Goal: Task Accomplishment & Management: Use online tool/utility

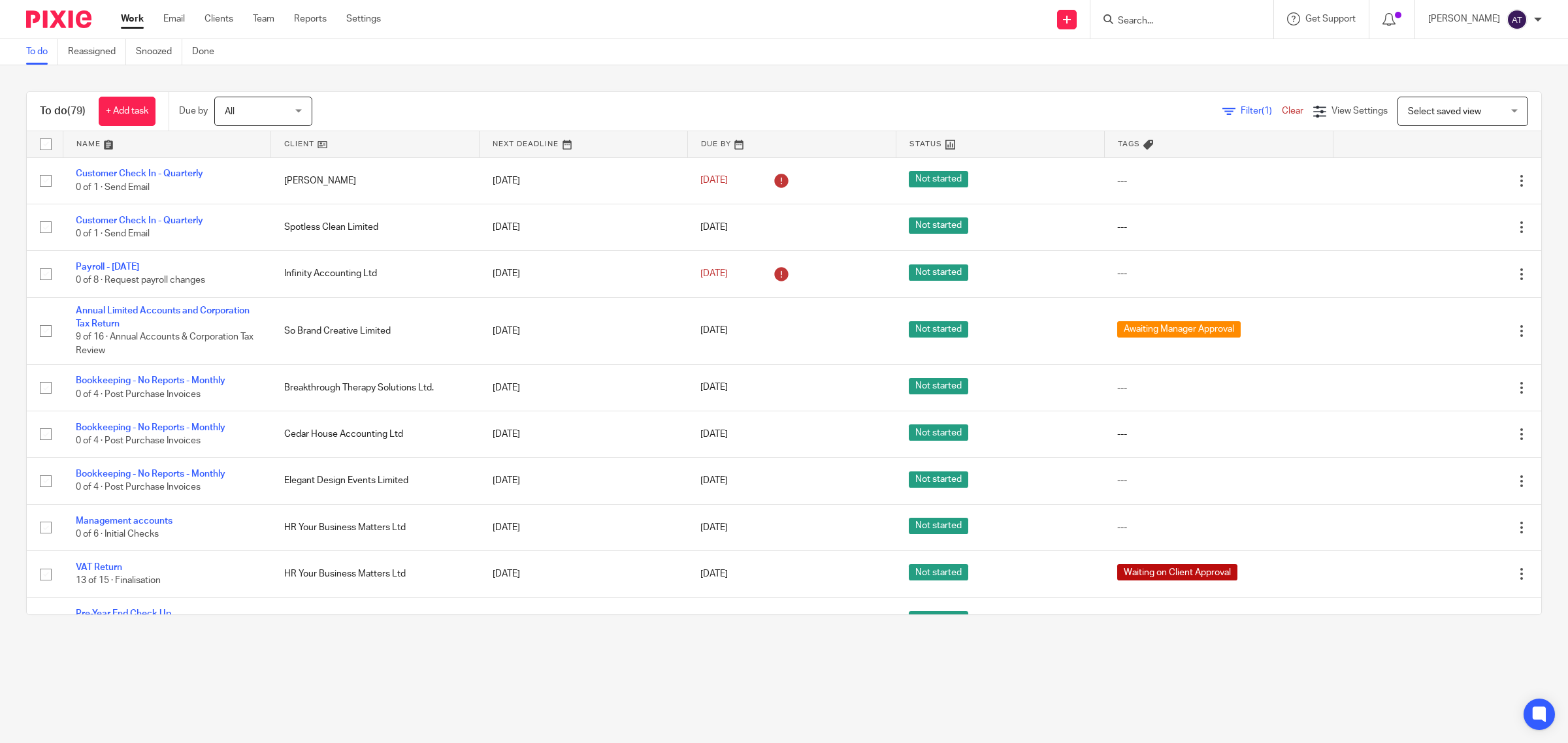
click at [1150, 18] on input "Search" at bounding box center [1175, 21] width 118 height 12
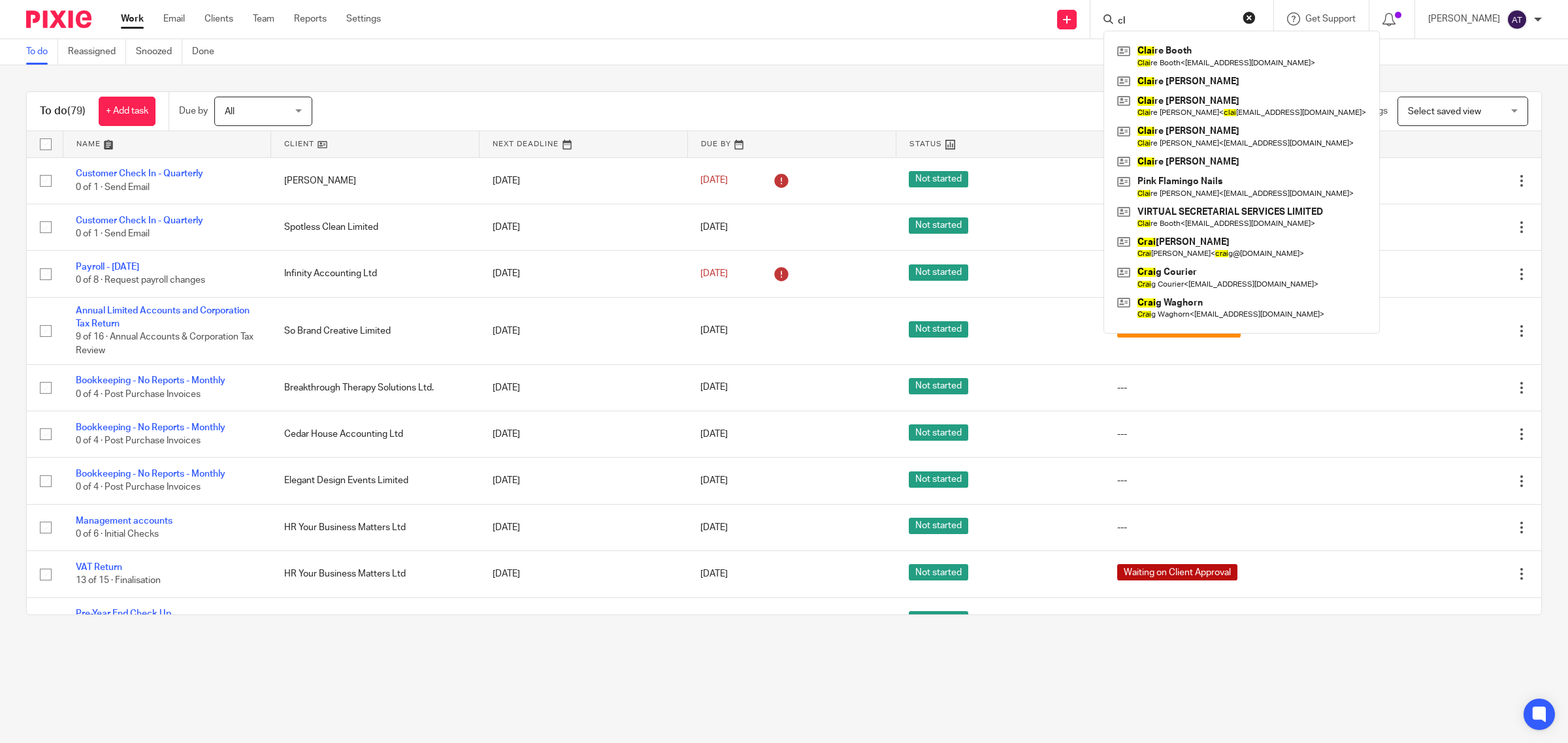
type input "c"
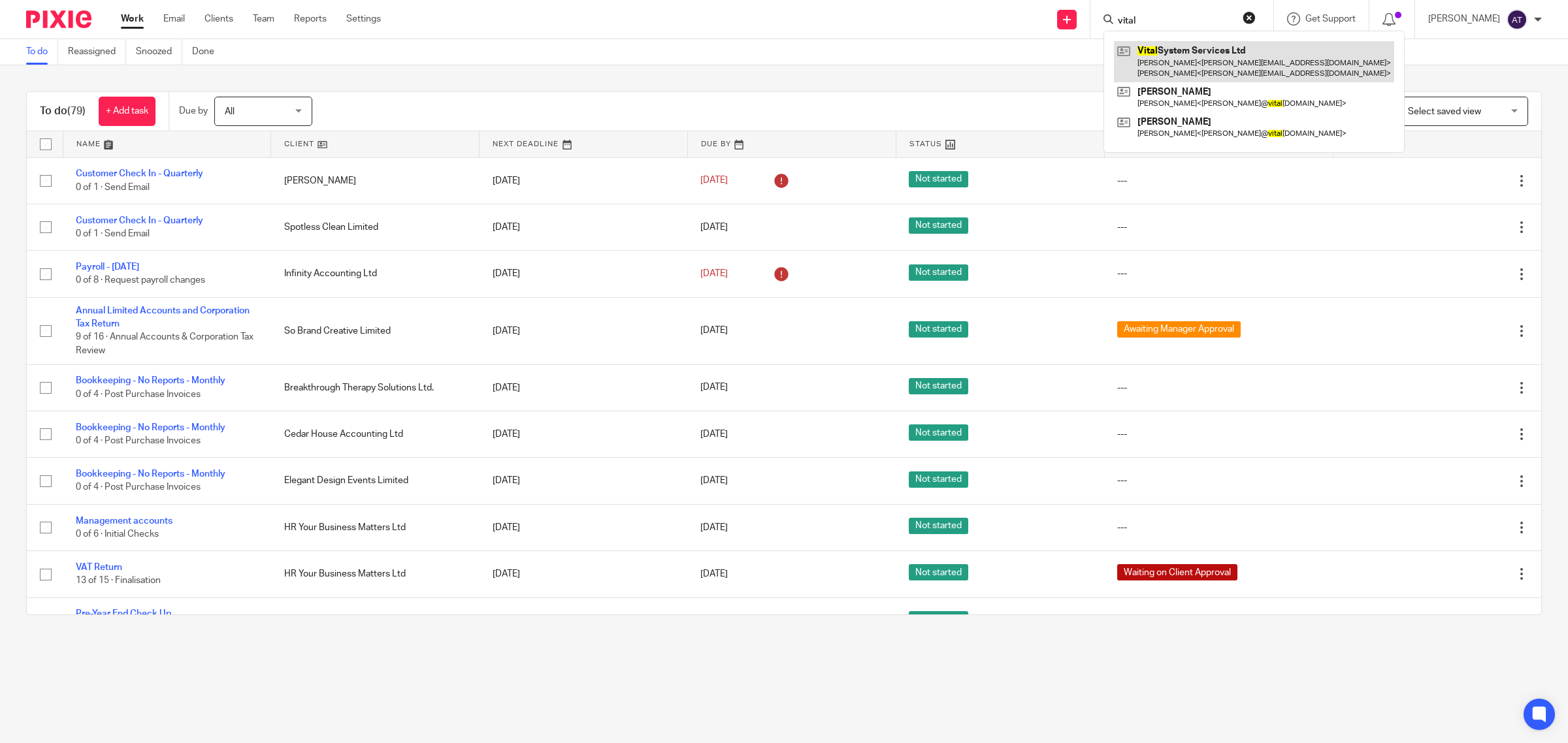
type input "vital"
click at [1185, 69] on link at bounding box center [1254, 61] width 280 height 40
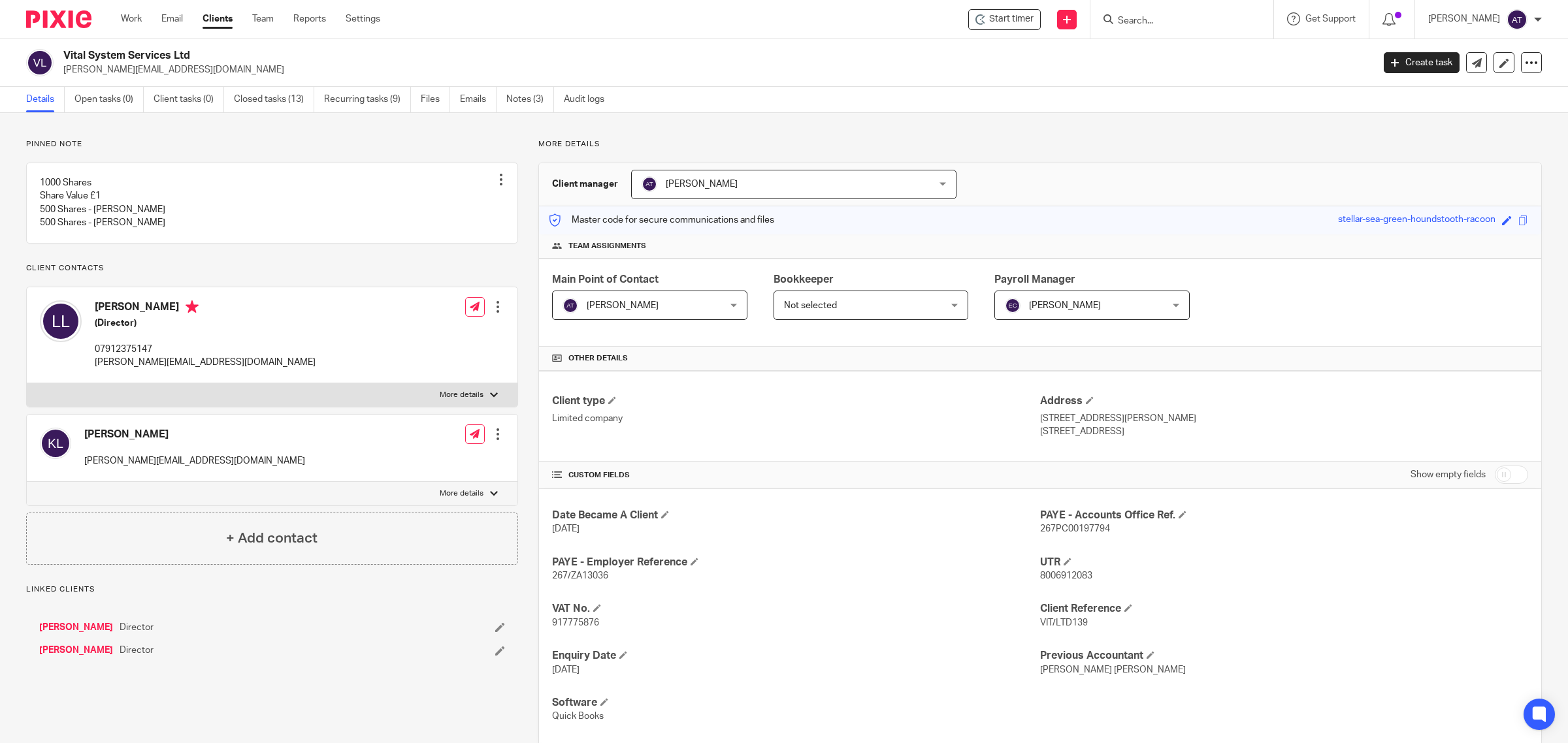
click at [1160, 20] on input "Search" at bounding box center [1175, 21] width 118 height 12
type input "virtual"
click at [1180, 59] on link at bounding box center [1224, 55] width 221 height 30
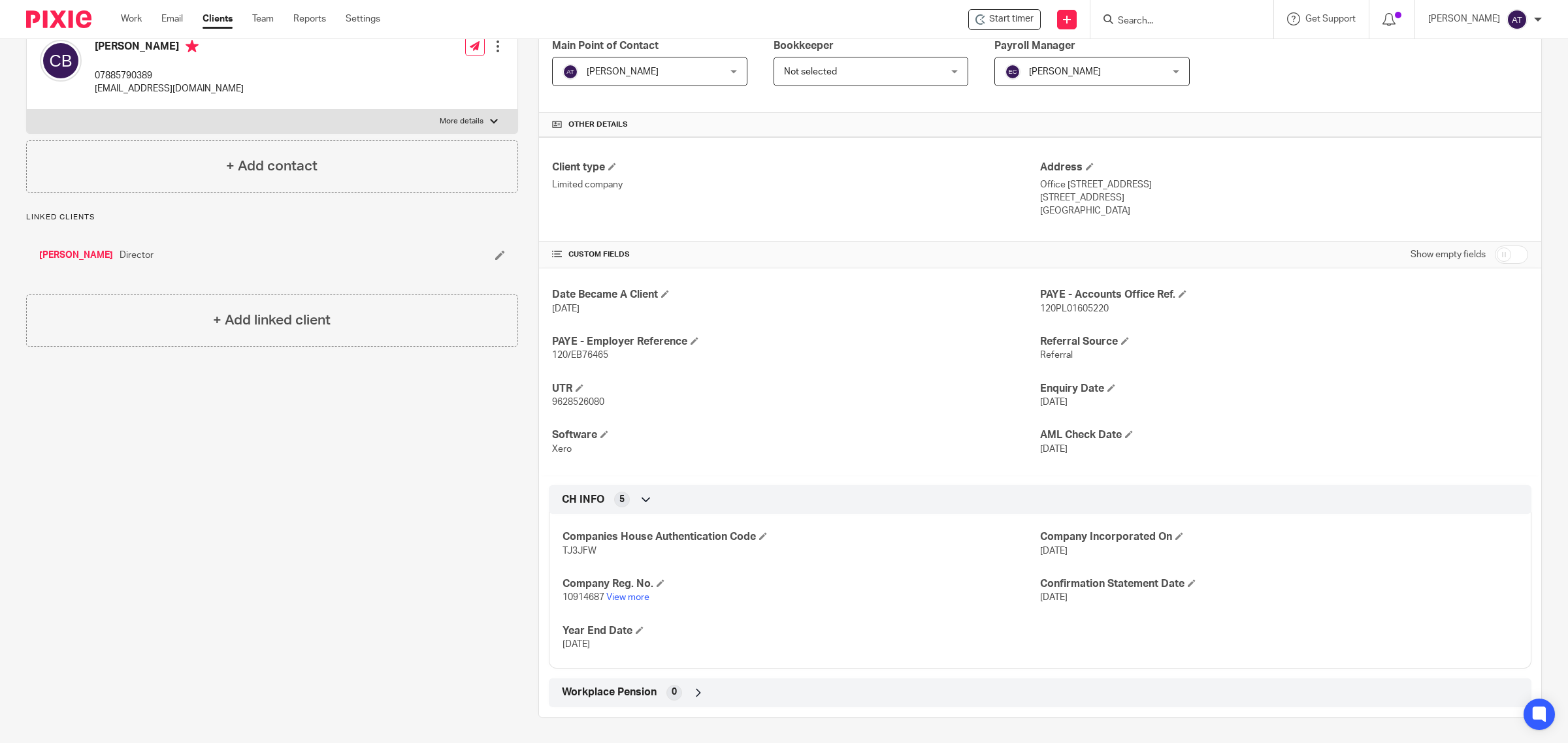
scroll to position [236, 0]
click at [396, 609] on div "Pinned note 100 shares, £1 share [PERSON_NAME] 100 shares Unpin note Edit note …" at bounding box center [261, 310] width 512 height 812
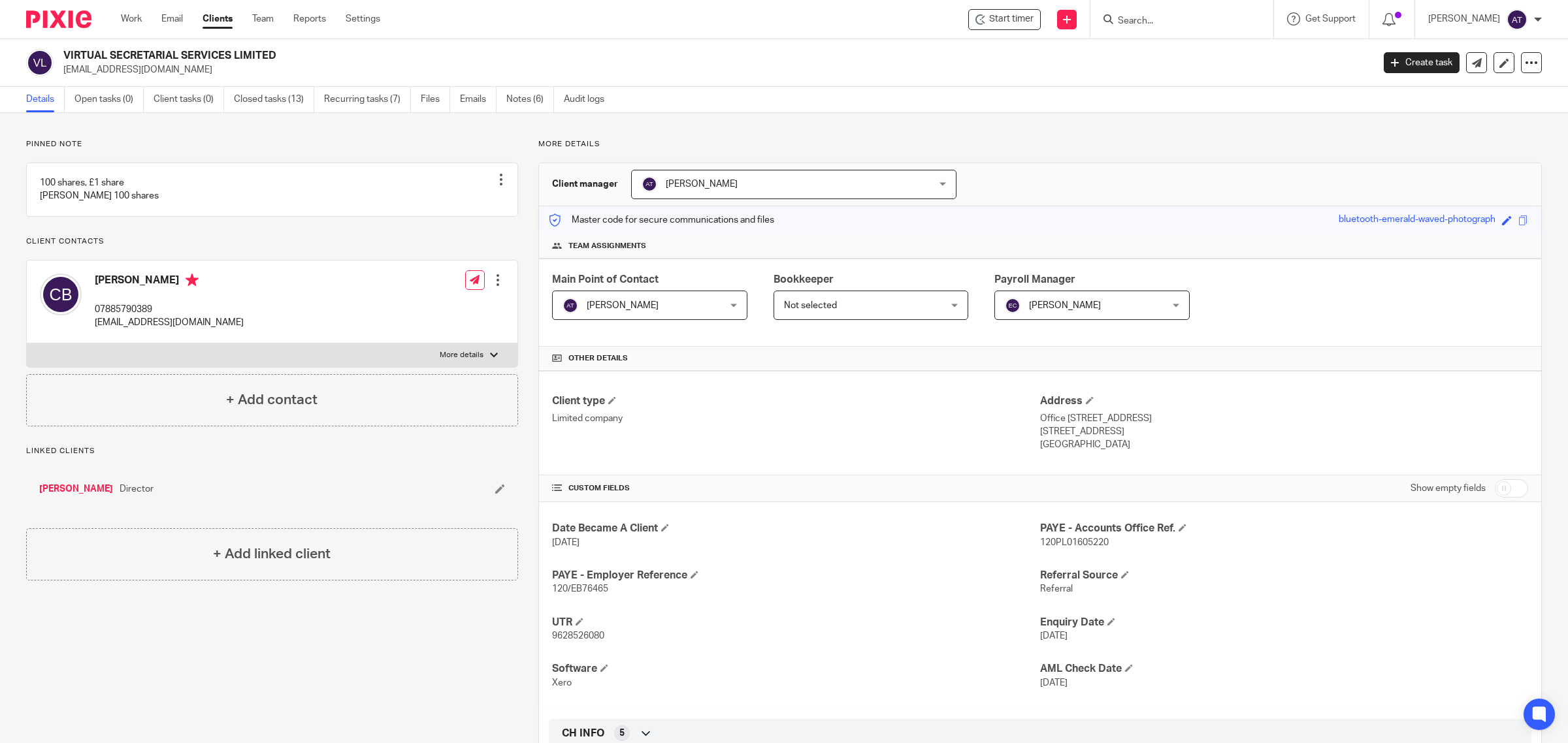
click at [1131, 11] on form at bounding box center [1186, 19] width 139 height 16
click at [1131, 22] on input "Search" at bounding box center [1175, 21] width 118 height 12
type input "justifi"
click at [1164, 53] on link at bounding box center [1217, 55] width 207 height 30
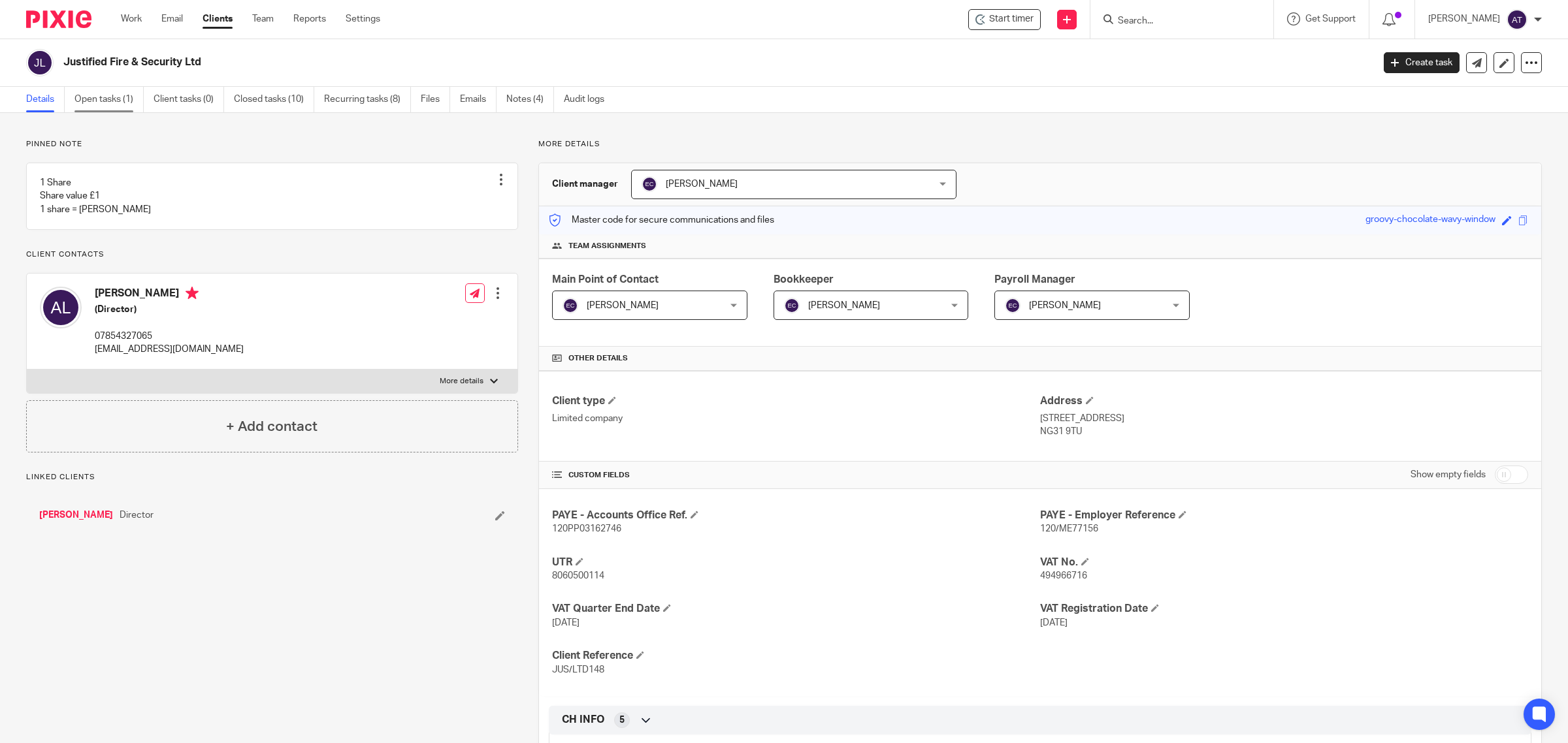
click at [113, 98] on link "Open tasks (1)" at bounding box center [109, 99] width 69 height 26
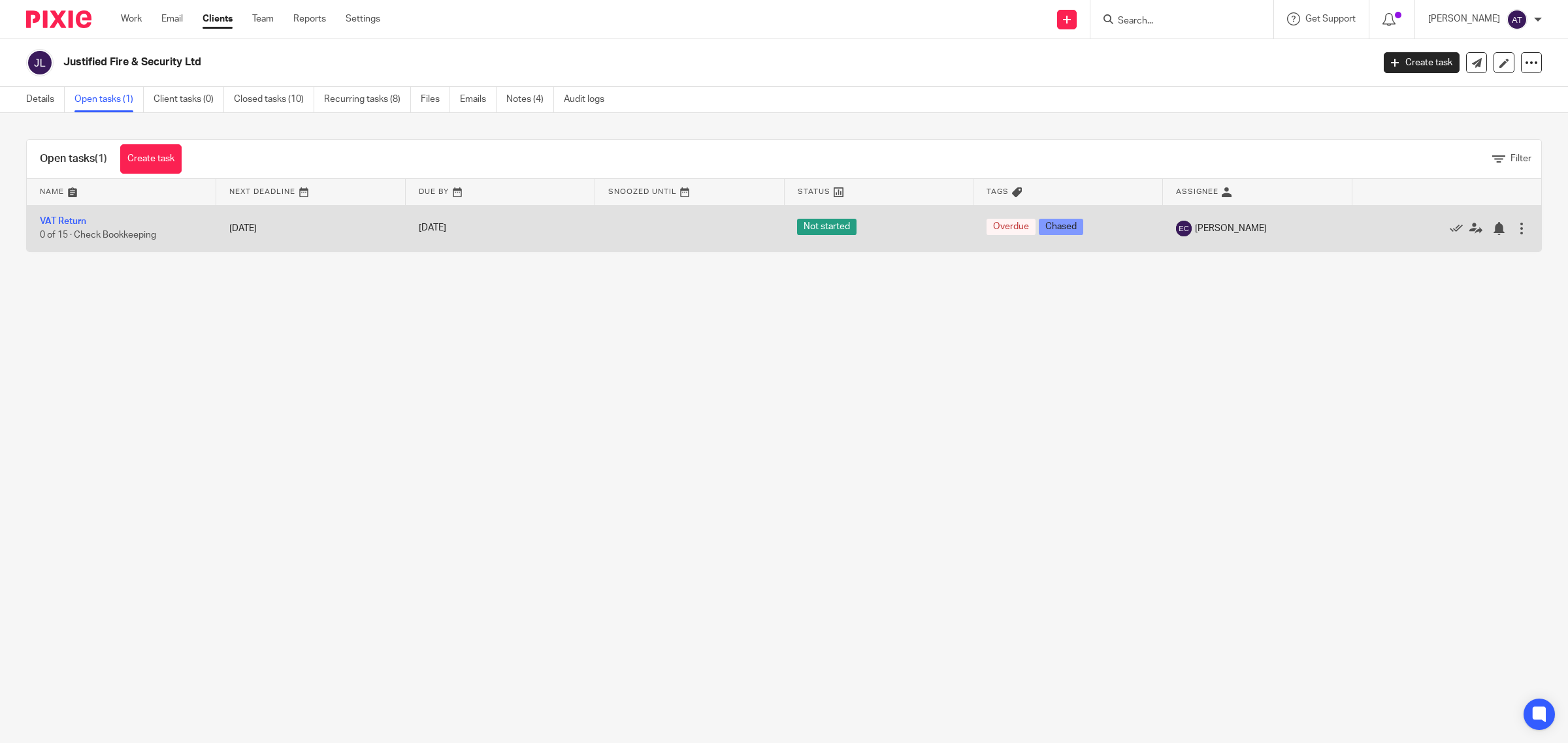
click at [78, 213] on td "VAT Return 0 of 15 · Check Bookkeeping" at bounding box center [121, 228] width 189 height 47
click at [74, 217] on link "VAT Return" at bounding box center [64, 221] width 47 height 9
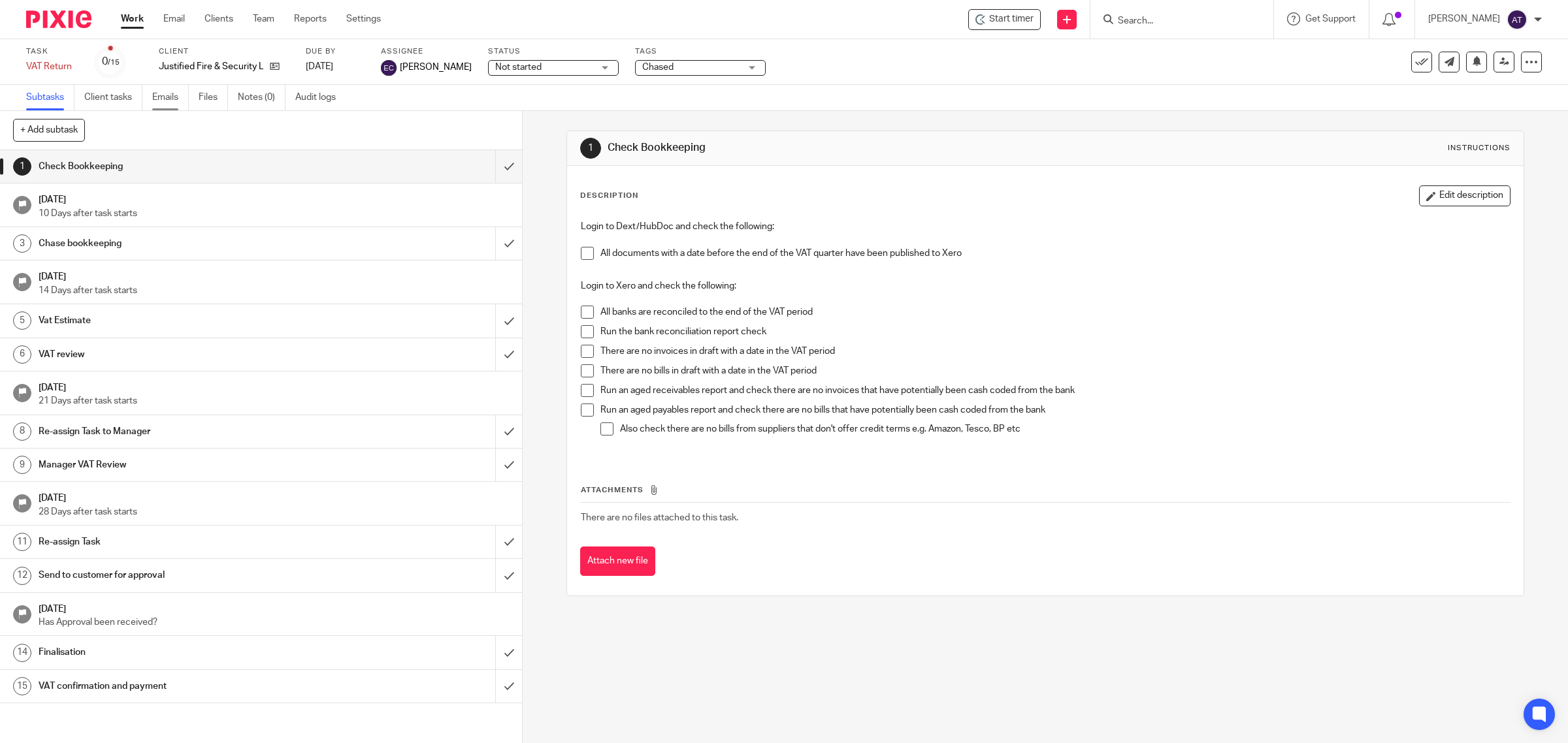
click at [164, 99] on link "Emails" at bounding box center [170, 97] width 37 height 26
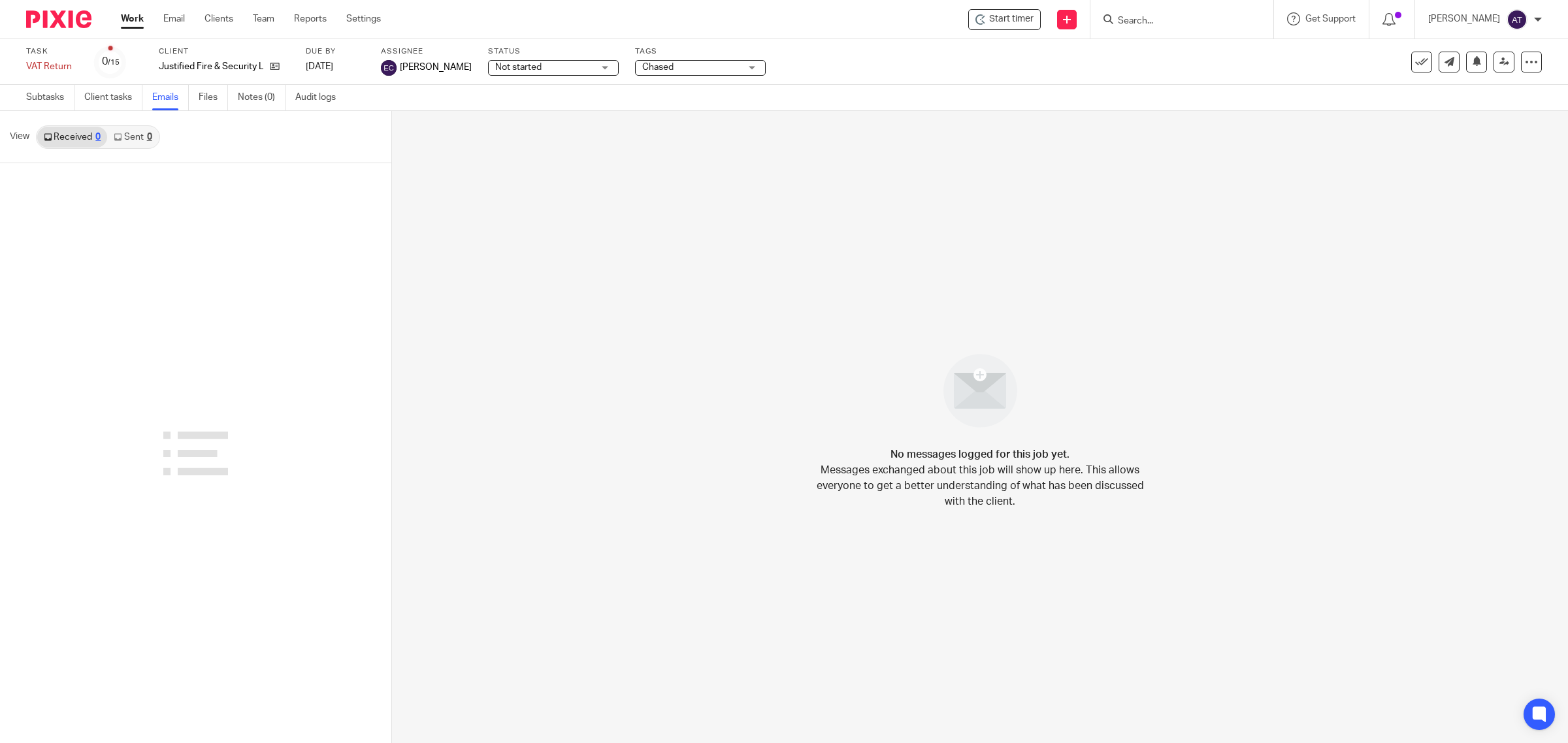
click at [134, 138] on link "Sent 0" at bounding box center [133, 137] width 51 height 21
click at [78, 141] on link "Received 0" at bounding box center [72, 137] width 70 height 21
